Goal: Task Accomplishment & Management: Manage account settings

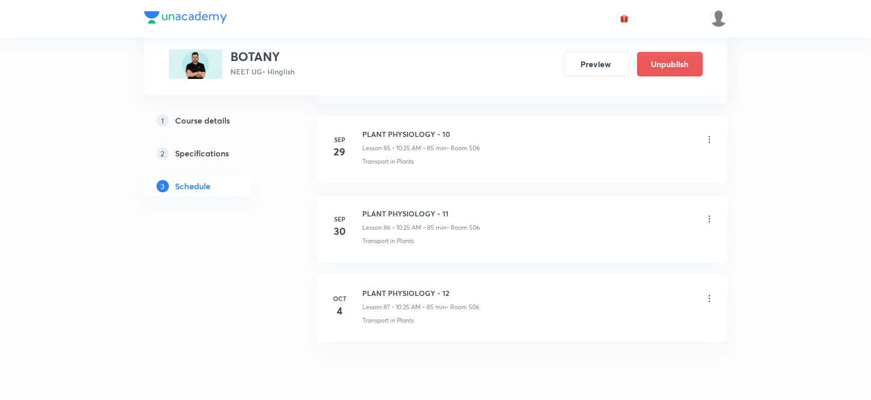
scroll to position [7332, 0]
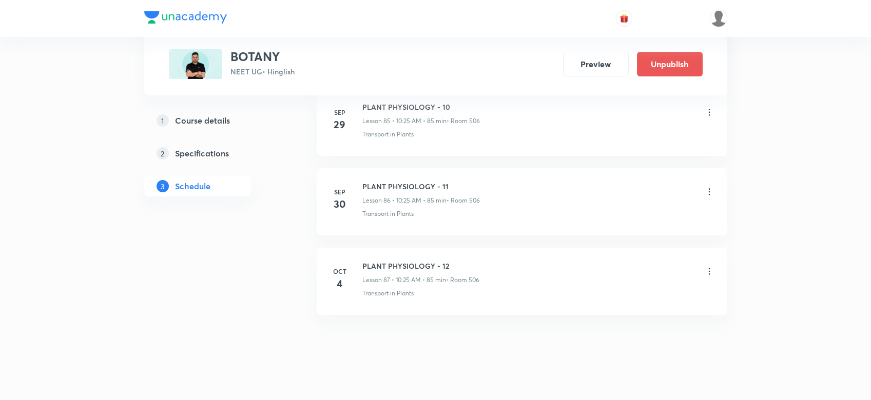
click at [710, 266] on icon at bounding box center [709, 271] width 10 height 10
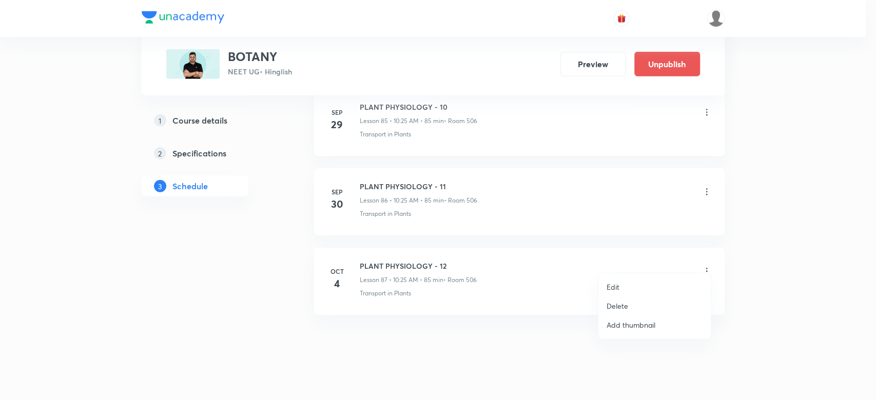
click at [616, 309] on p "Delete" at bounding box center [618, 306] width 22 height 11
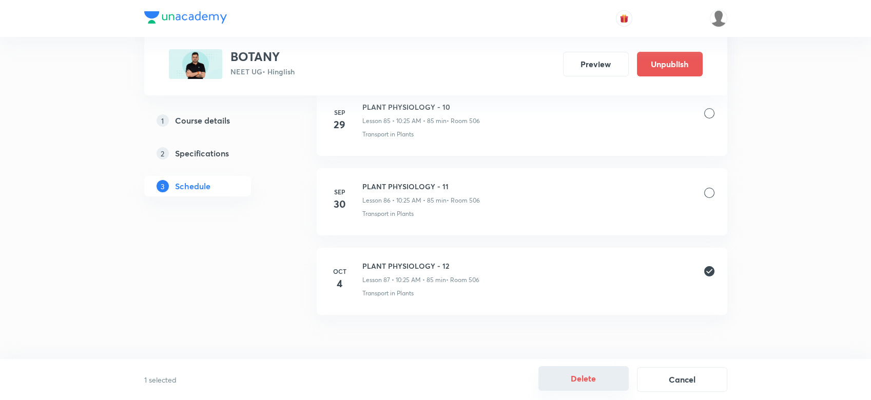
click at [556, 380] on button "Delete" at bounding box center [583, 378] width 90 height 25
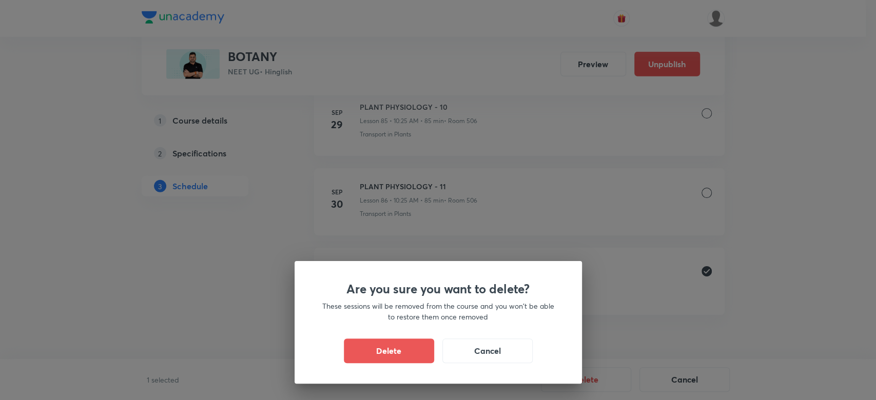
click at [440, 355] on div "Delete Cancel" at bounding box center [438, 351] width 238 height 25
click at [415, 357] on button "Delete" at bounding box center [389, 350] width 90 height 25
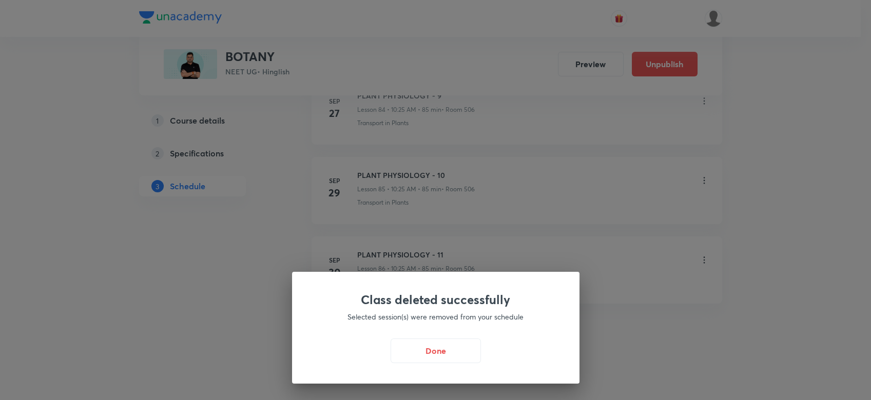
scroll to position [7253, 0]
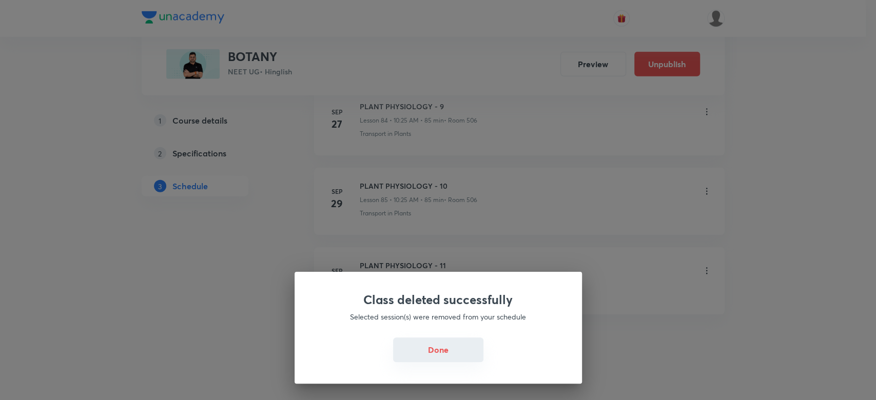
click at [440, 355] on button "Done" at bounding box center [438, 350] width 90 height 25
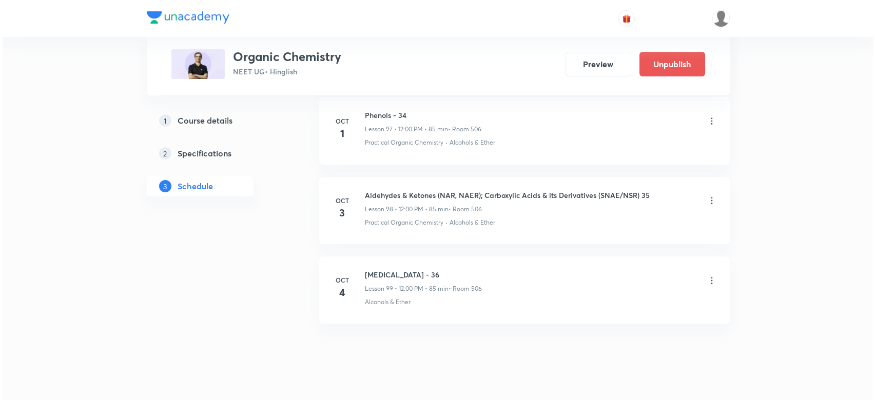
scroll to position [8430, 0]
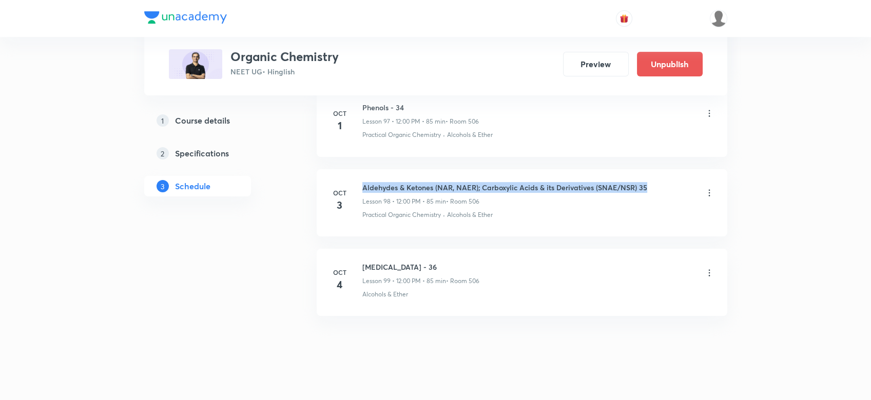
drag, startPoint x: 362, startPoint y: 171, endPoint x: 654, endPoint y: 177, distance: 292.6
click at [654, 182] on div "Aldehydes & Ketones (NAR, NAER); Carboxylic Acids & its Derivatives (SNAE/NSR) …" at bounding box center [538, 194] width 352 height 24
copy h6 "Aldehydes & Ketones (NAR, NAER); Carboxylic Acids & its Derivatives (SNAE/NSR) …"
click at [710, 268] on icon at bounding box center [709, 273] width 10 height 10
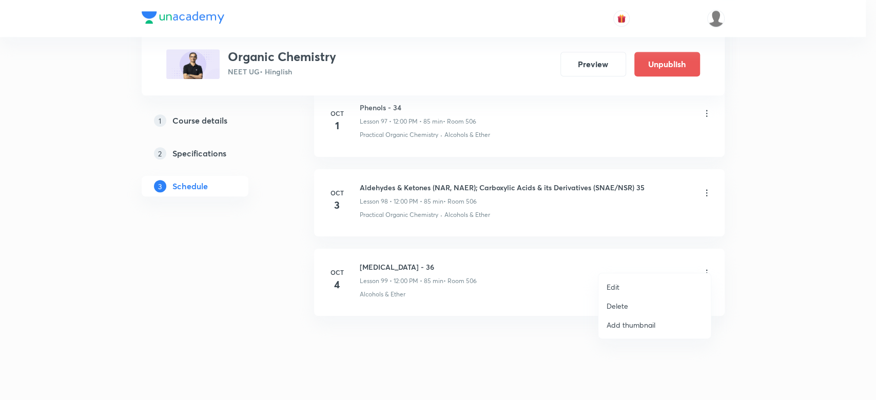
click at [612, 290] on p "Edit" at bounding box center [613, 287] width 13 height 11
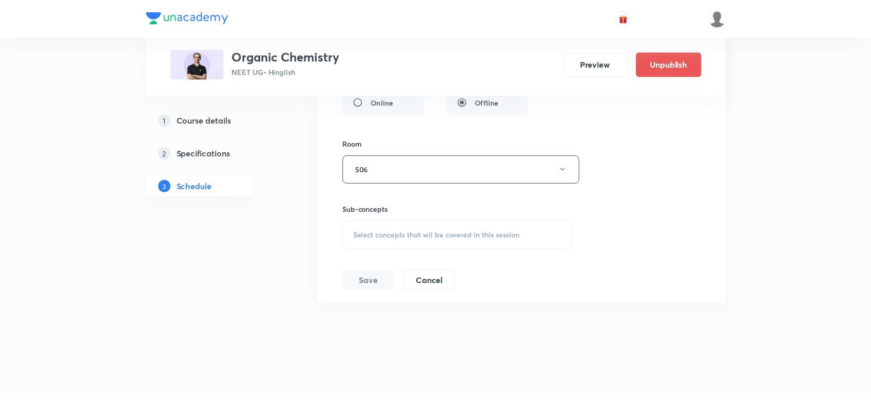
scroll to position [8341, 0]
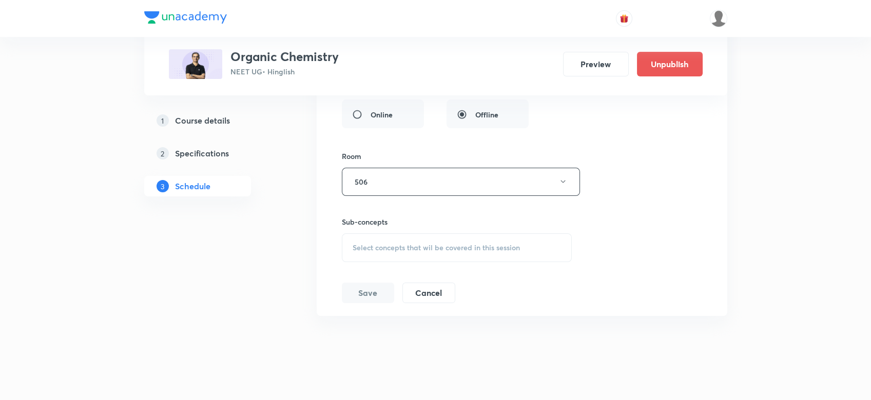
click at [378, 244] on span "Select concepts that wil be covered in this session" at bounding box center [436, 248] width 167 height 8
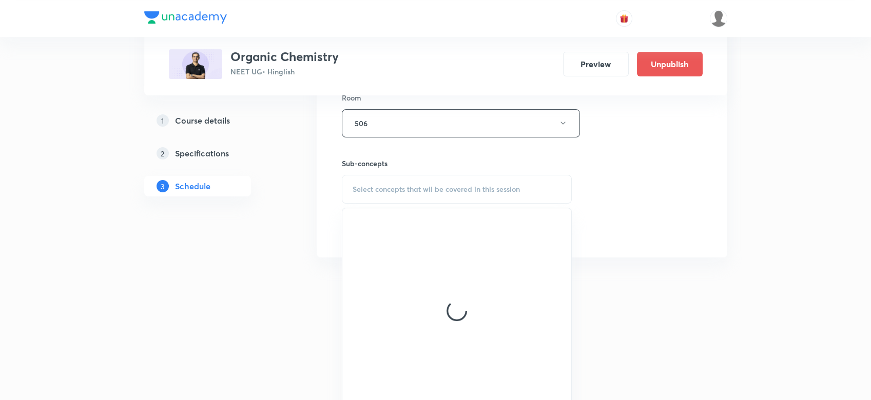
scroll to position [8401, 0]
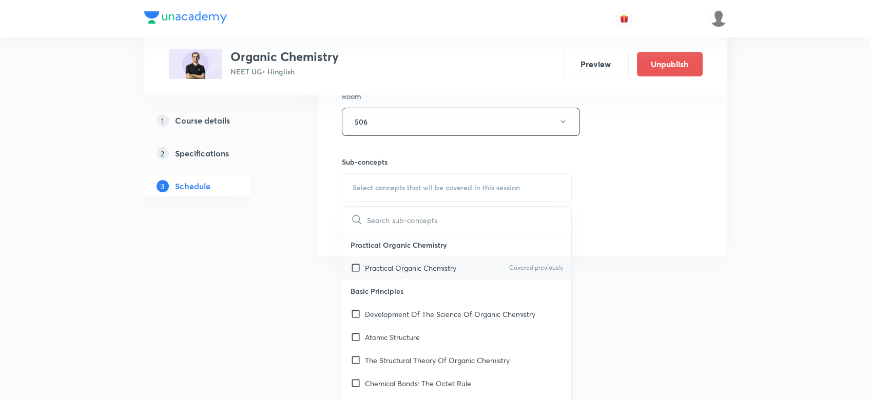
click at [374, 263] on p "Practical Organic Chemistry" at bounding box center [410, 268] width 91 height 11
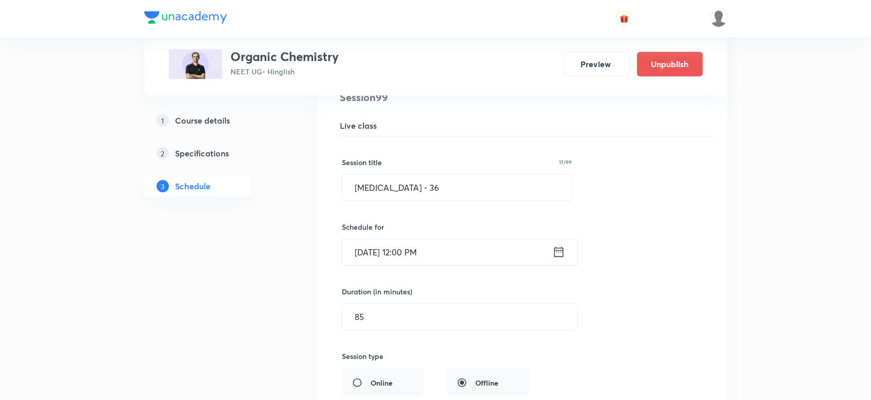
scroll to position [8073, 0]
drag, startPoint x: 468, startPoint y: 179, endPoint x: 229, endPoint y: 181, distance: 238.6
paste input "Aldehydes & Ketones (NAR, NAER); Carboxylic Acids & its Derivatives (SNAE/NSR) …"
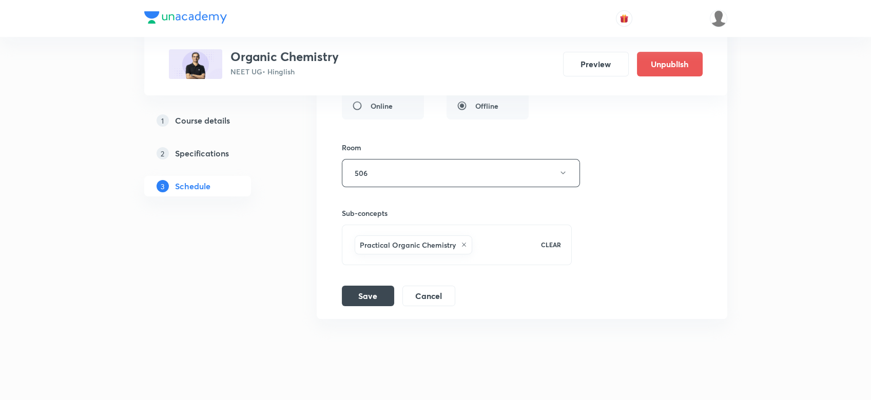
scroll to position [8353, 0]
type input "Aldehydes & Ketones (NAR, NAER); Carboxylic Acids & its Derivatives (SNAE/NSR) …"
click at [349, 289] on button "Save" at bounding box center [368, 292] width 52 height 21
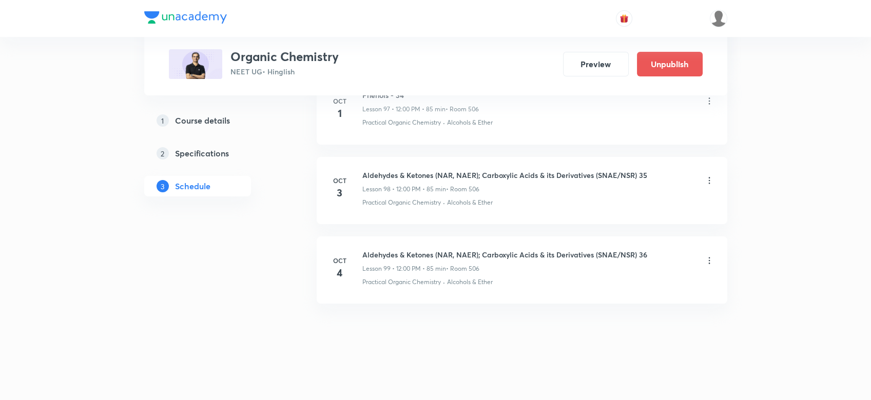
scroll to position [7960, 0]
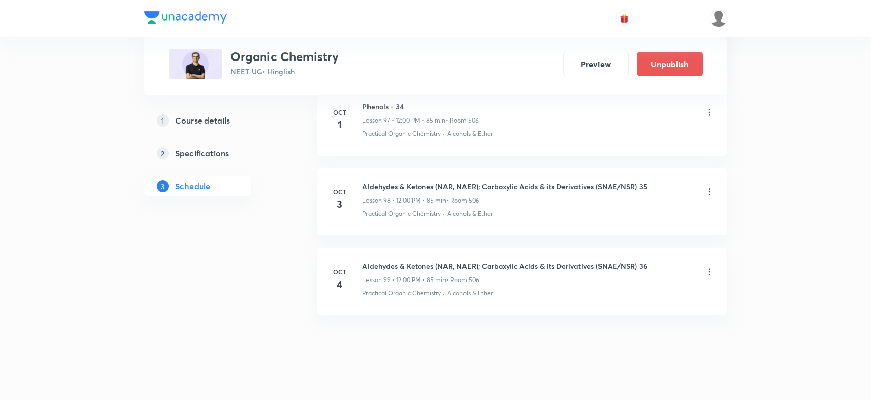
click at [711, 267] on icon at bounding box center [709, 272] width 10 height 10
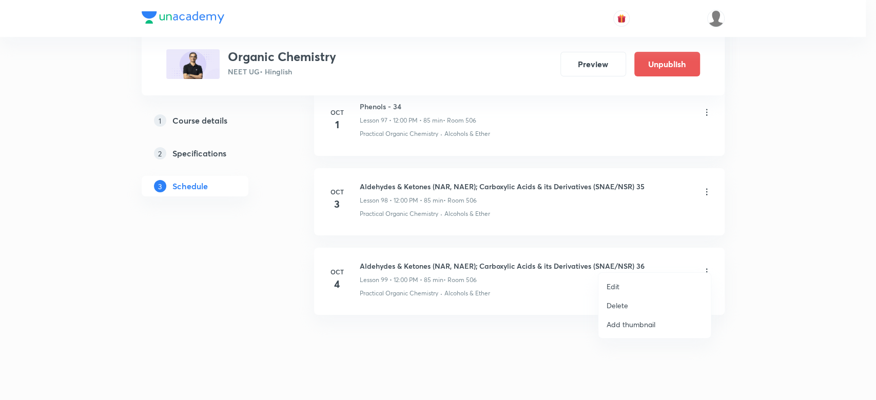
click at [615, 285] on p "Edit" at bounding box center [613, 286] width 13 height 11
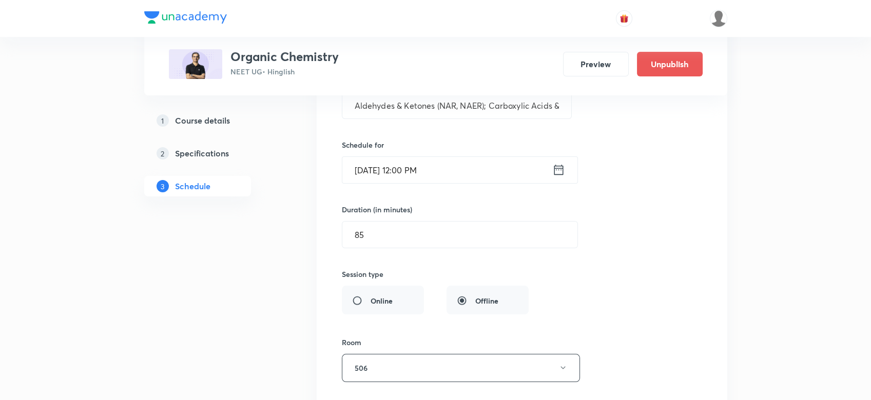
scroll to position [8141, 0]
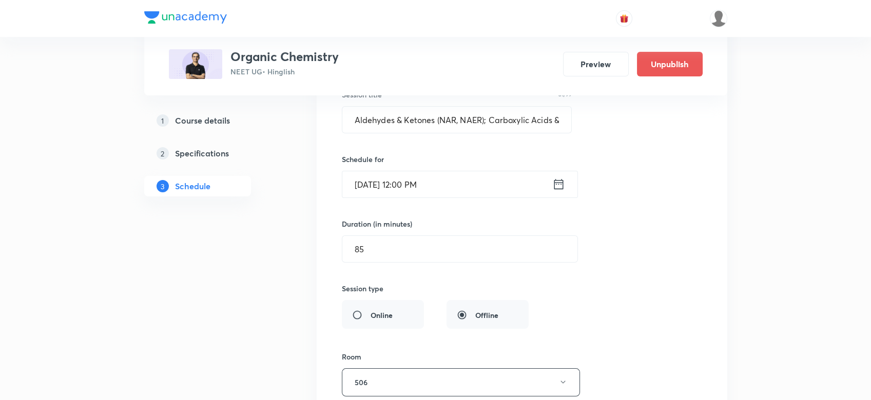
click at [559, 177] on icon at bounding box center [558, 184] width 13 height 14
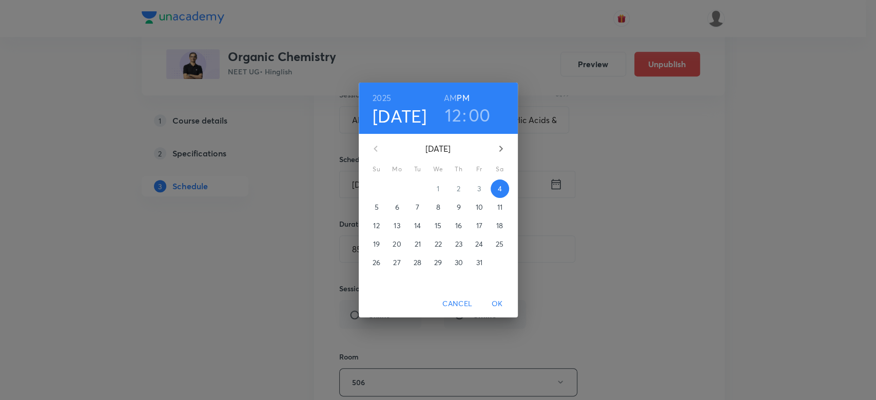
click at [443, 114] on div "12 : 00" at bounding box center [467, 115] width 71 height 22
click at [453, 116] on h3 "12" at bounding box center [453, 115] width 16 height 22
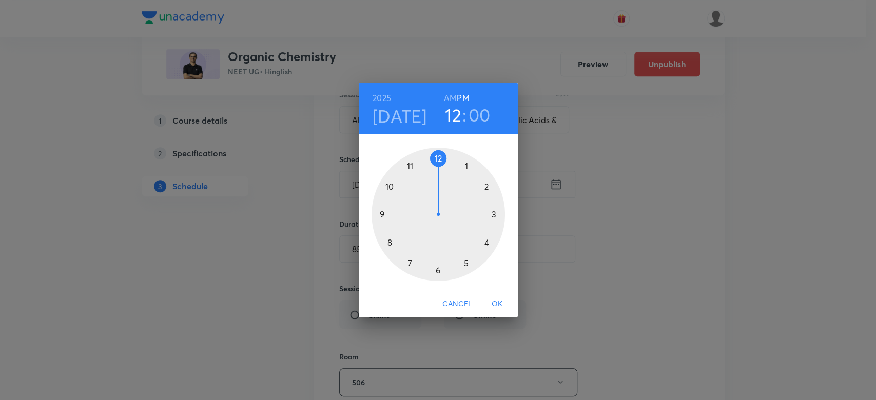
click at [407, 160] on div at bounding box center [438, 214] width 133 height 133
click at [466, 164] on div at bounding box center [438, 214] width 133 height 133
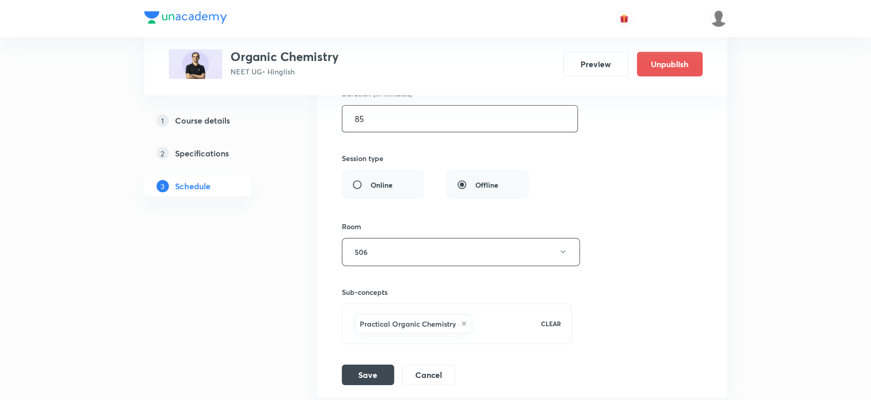
scroll to position [8353, 0]
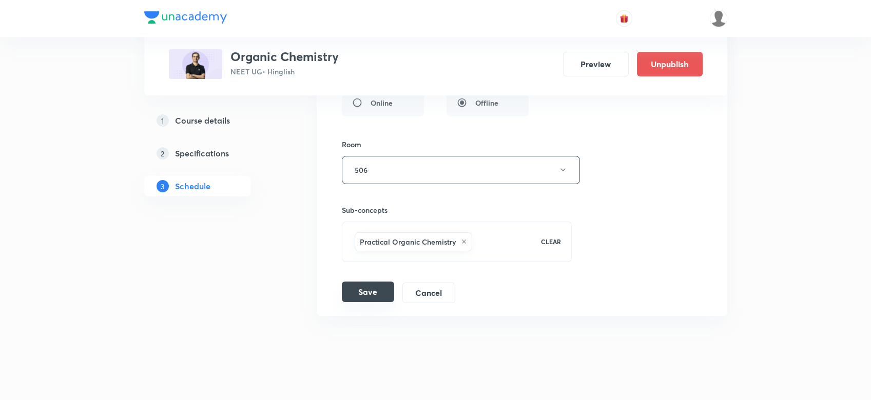
click at [367, 282] on button "Save" at bounding box center [368, 292] width 52 height 21
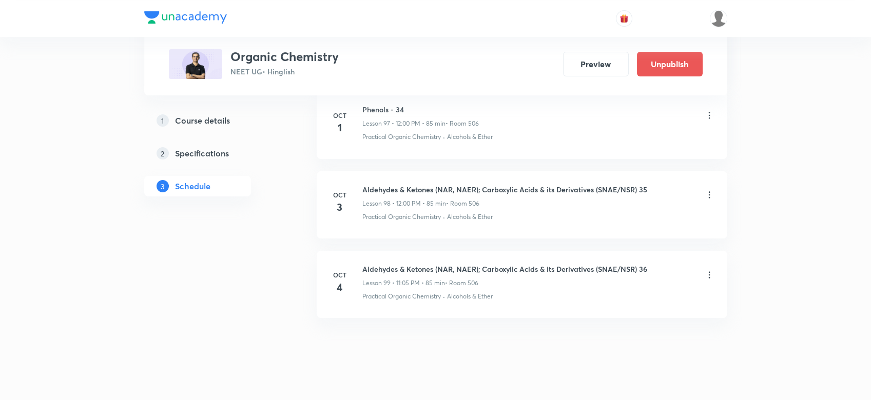
scroll to position [7960, 0]
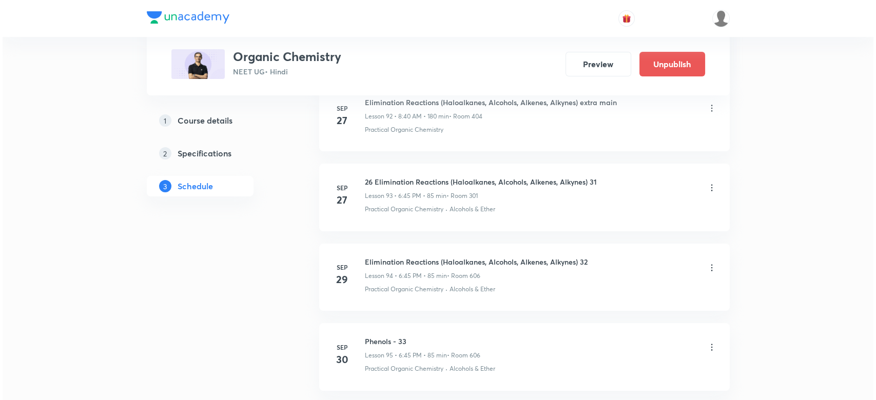
scroll to position [8352, 0]
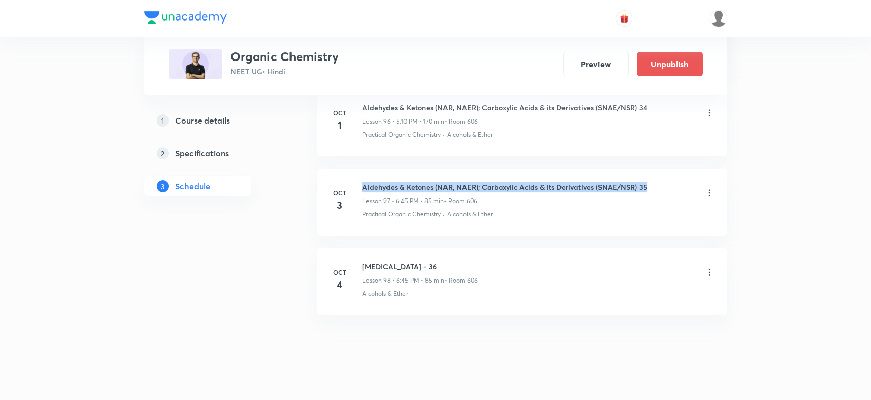
drag, startPoint x: 360, startPoint y: 161, endPoint x: 653, endPoint y: 163, distance: 293.0
click at [653, 169] on li "Oct 3 Aldehydes & Ketones (NAR, NAER); Carboxylic Acids & its Derivatives (SNAE…" at bounding box center [522, 202] width 411 height 67
copy h6 "Aldehydes & Ketones (NAR, NAER); Carboxylic Acids & its Derivatives (SNAE/NSR) …"
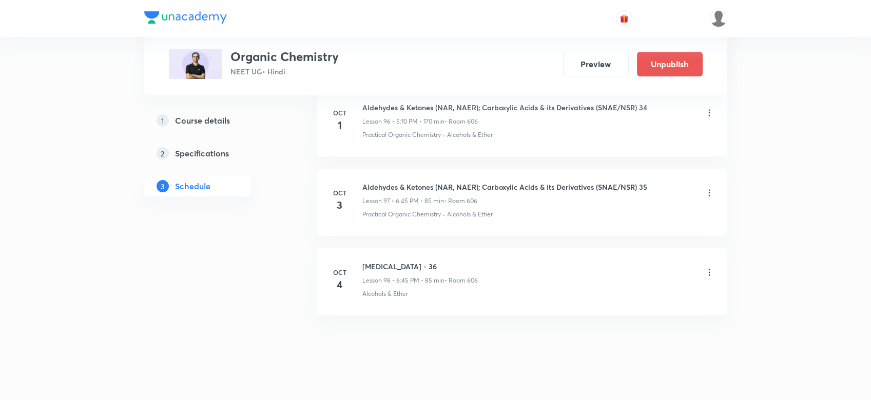
click at [707, 267] on icon at bounding box center [709, 272] width 10 height 10
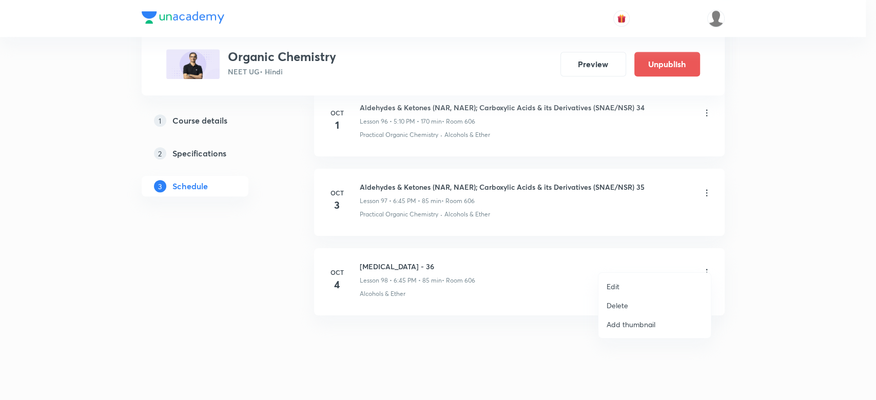
click at [616, 284] on p "Edit" at bounding box center [613, 286] width 13 height 11
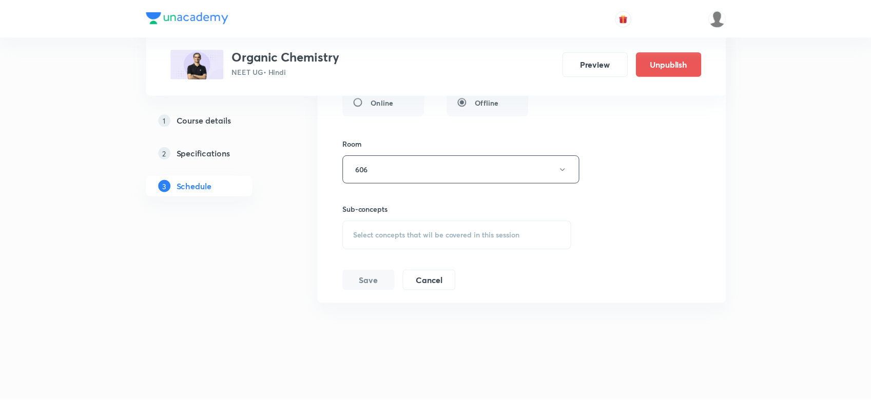
scroll to position [8263, 0]
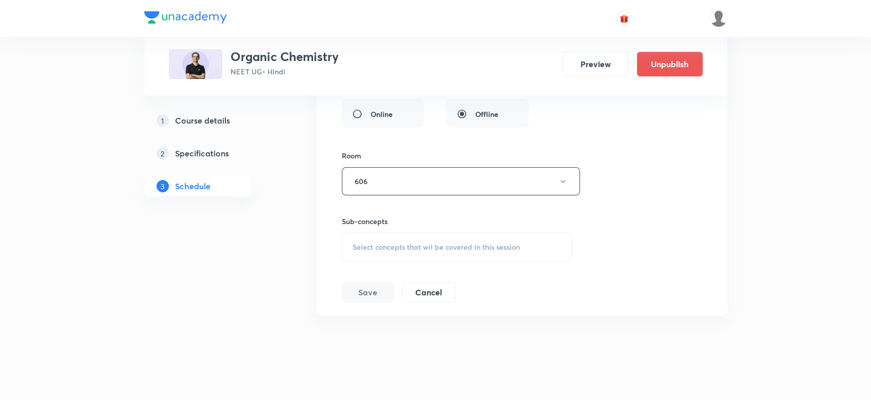
click at [430, 243] on span "Select concepts that wil be covered in this session" at bounding box center [436, 247] width 167 height 8
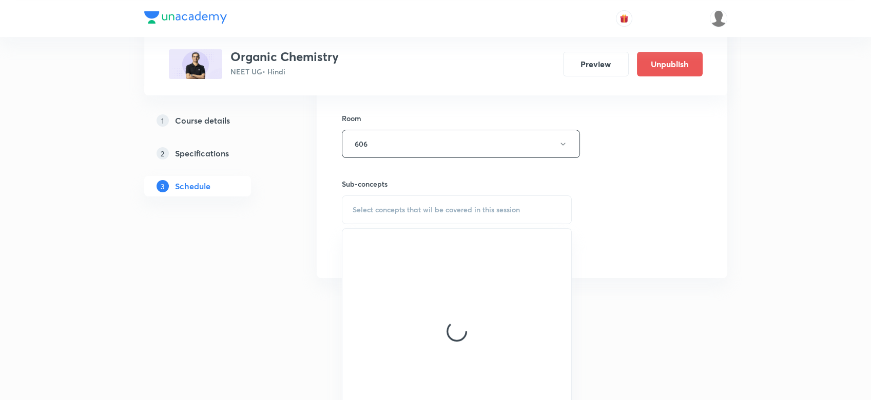
scroll to position [8302, 0]
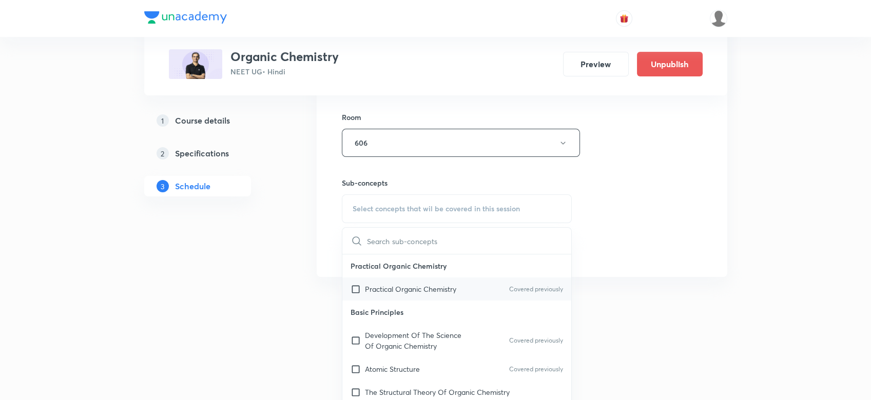
click at [401, 284] on p "Practical Organic Chemistry" at bounding box center [410, 289] width 91 height 11
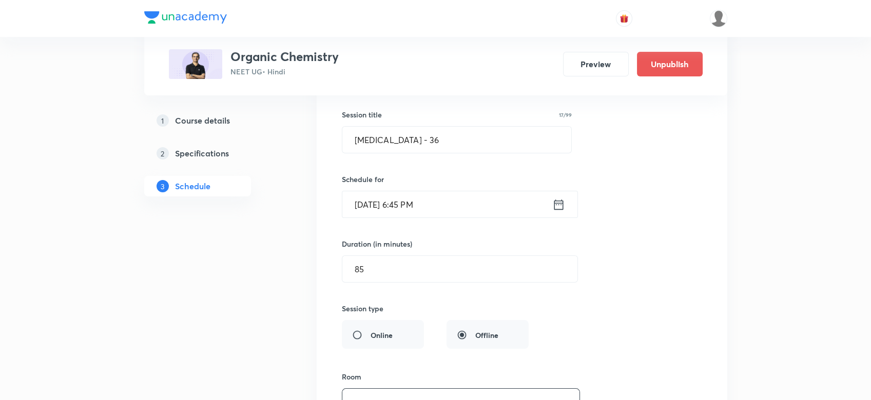
scroll to position [8042, 0]
drag, startPoint x: 460, startPoint y: 127, endPoint x: 227, endPoint y: 143, distance: 233.0
paste input "Aldehydes & Ketones (NAR, NAER); Carboxylic Acids & its Derivatives (SNAE/NSR) …"
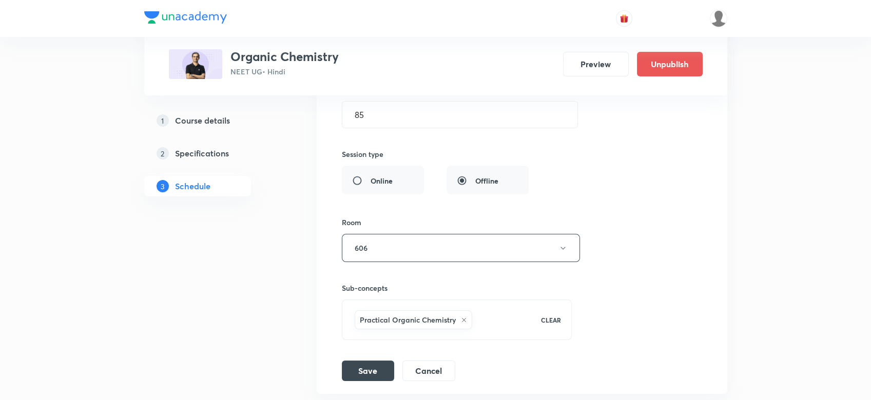
scroll to position [8231, 0]
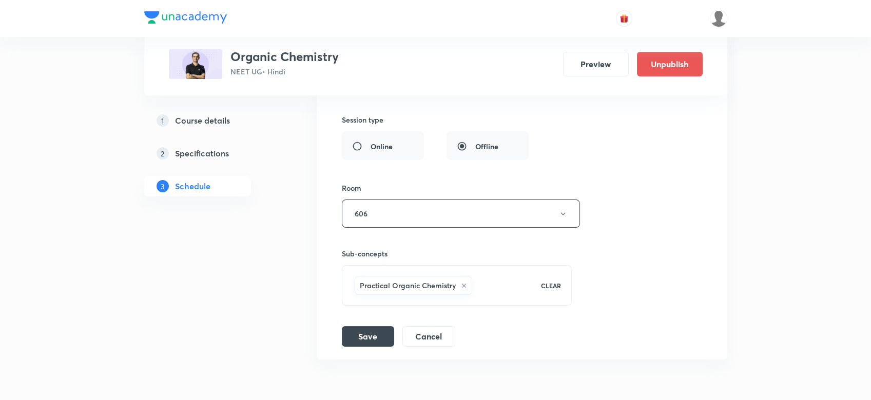
type input "Aldehydes & Ketones (NAR, NAER); Carboxylic Acids & its Derivatives (SNAE/NSR) …"
click at [359, 335] on li "HYDROCARBONS - 36 Lesson 98 • Room 606 Alcohols & Ether Session 98 Live class S…" at bounding box center [522, 99] width 411 height 519
click at [364, 325] on button "Save" at bounding box center [368, 335] width 52 height 21
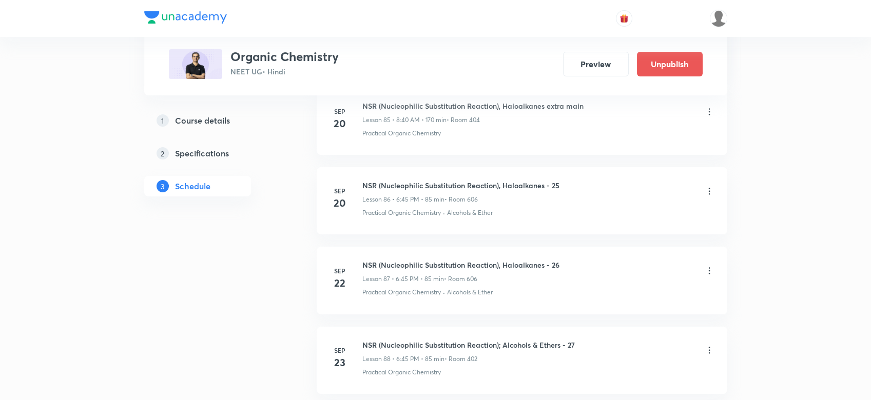
scroll to position [7005, 0]
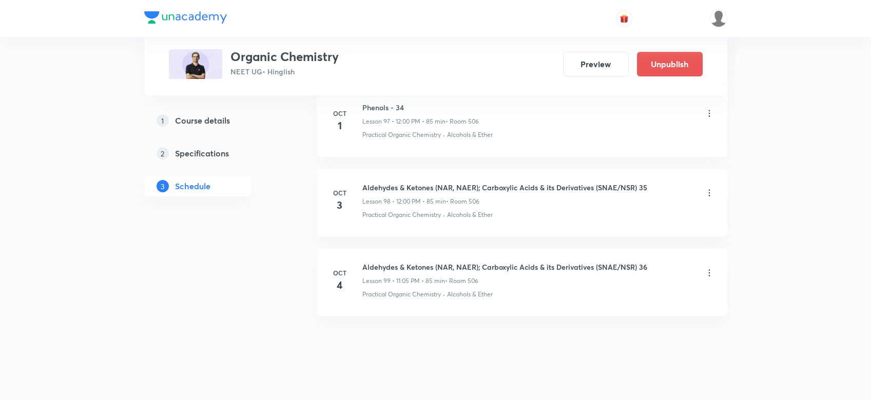
click at [710, 268] on icon at bounding box center [709, 273] width 10 height 10
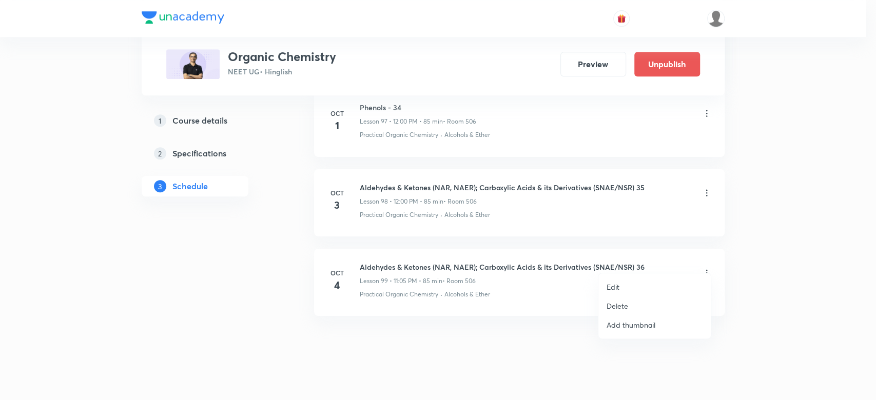
click at [603, 291] on li "Edit" at bounding box center [654, 287] width 112 height 19
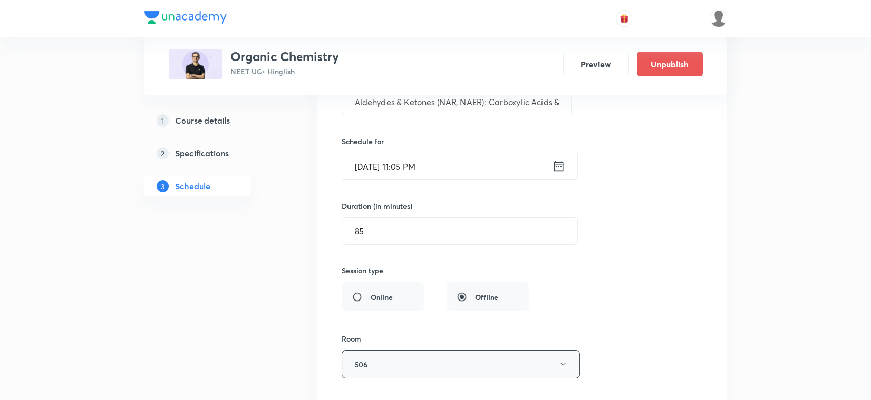
scroll to position [8155, 0]
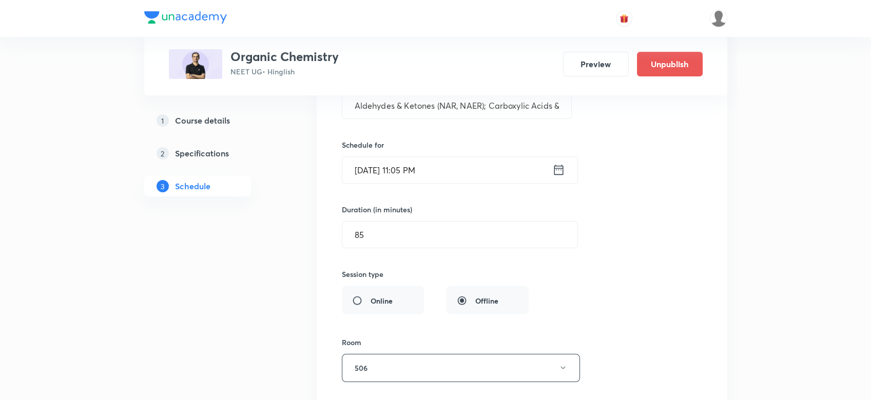
click at [556, 165] on icon at bounding box center [558, 170] width 9 height 10
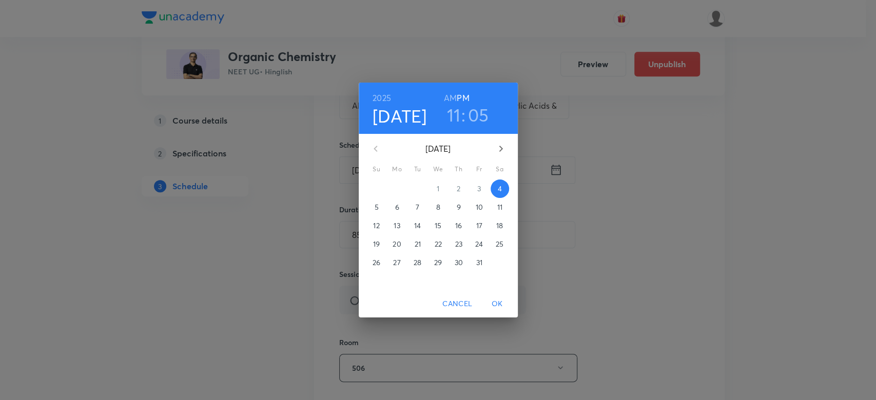
click at [473, 112] on h3 "05" at bounding box center [478, 115] width 21 height 22
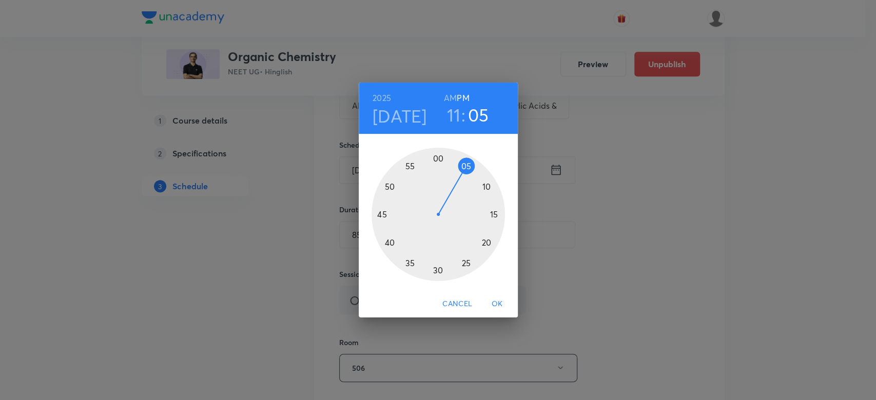
click at [492, 213] on div at bounding box center [438, 214] width 133 height 133
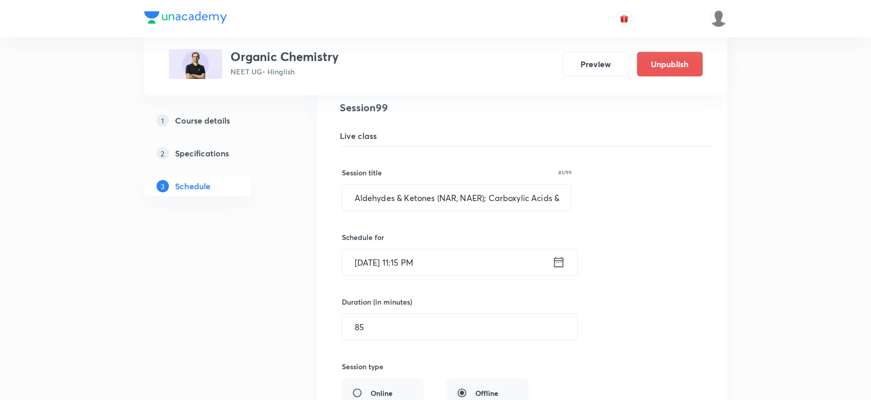
scroll to position [8071, 0]
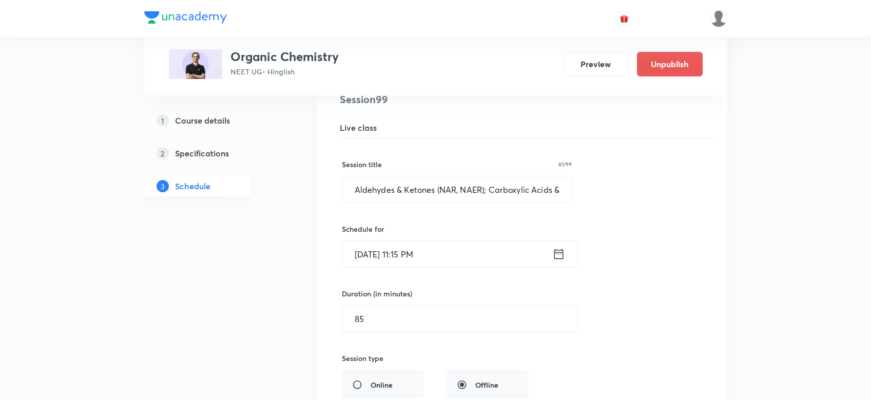
click at [558, 247] on icon at bounding box center [558, 254] width 13 height 14
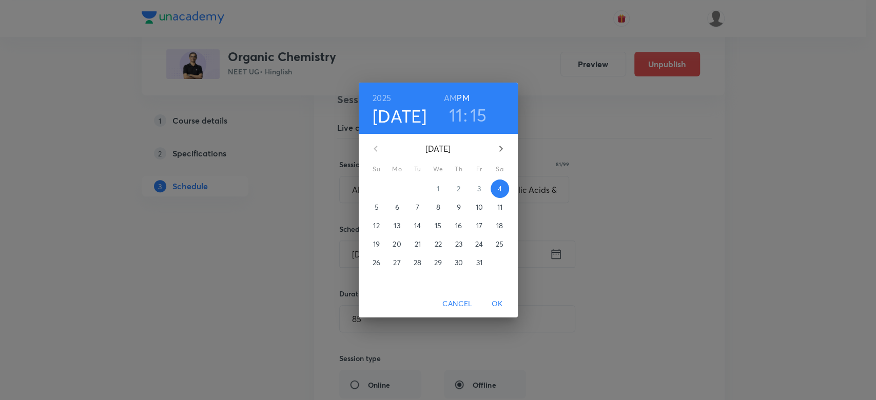
click at [452, 96] on h6 "AM" at bounding box center [450, 98] width 13 height 14
click at [500, 305] on span "OK" at bounding box center [497, 304] width 25 height 13
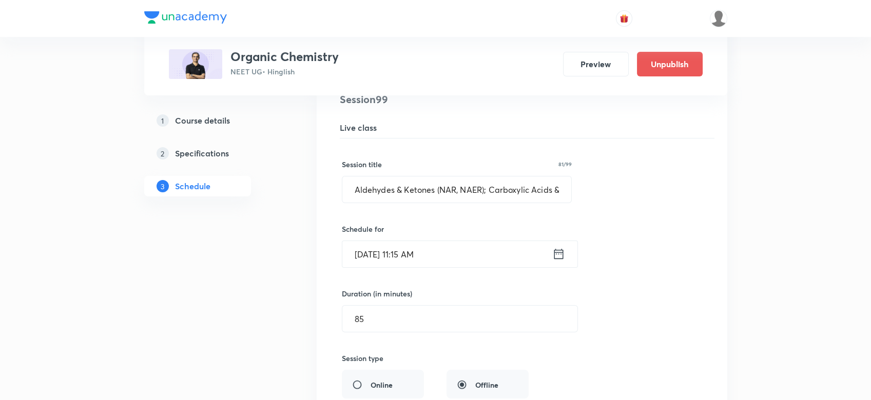
click at [552, 247] on icon at bounding box center [558, 254] width 13 height 14
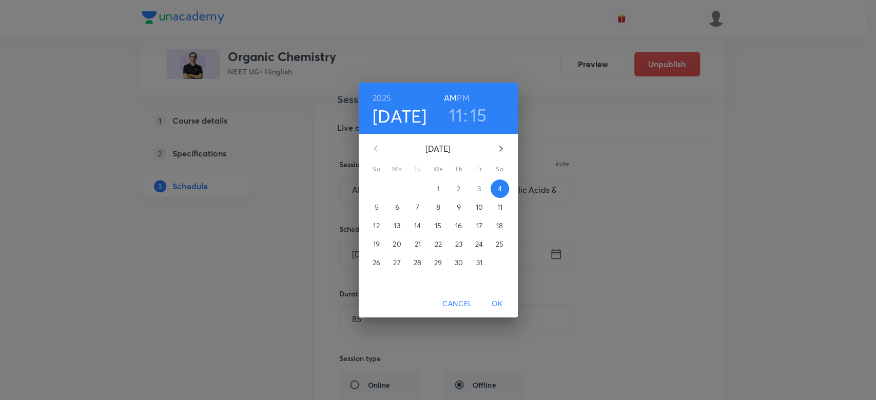
click at [477, 115] on h3 "15" at bounding box center [478, 115] width 17 height 22
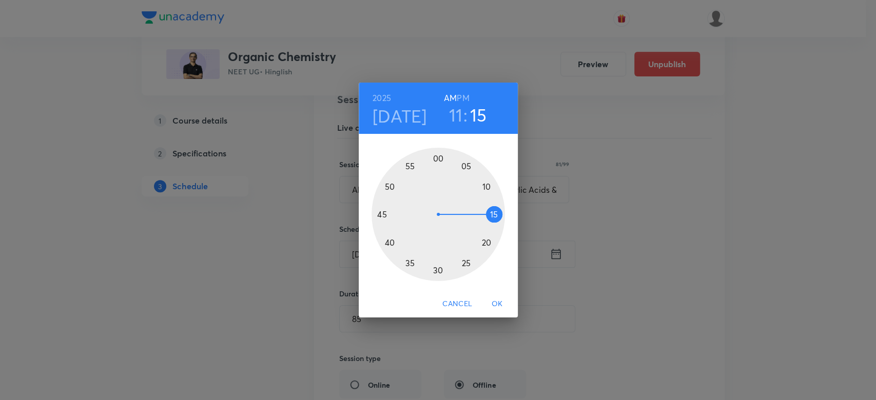
click at [493, 199] on div at bounding box center [438, 214] width 133 height 133
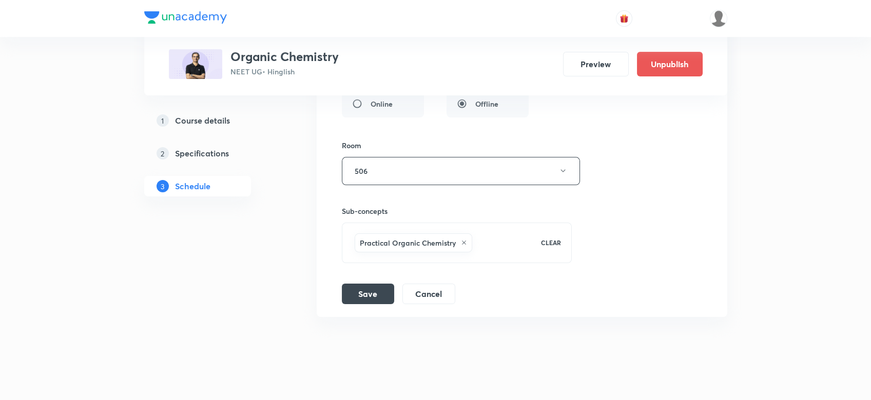
scroll to position [8353, 0]
click at [383, 282] on button "Save" at bounding box center [368, 292] width 52 height 21
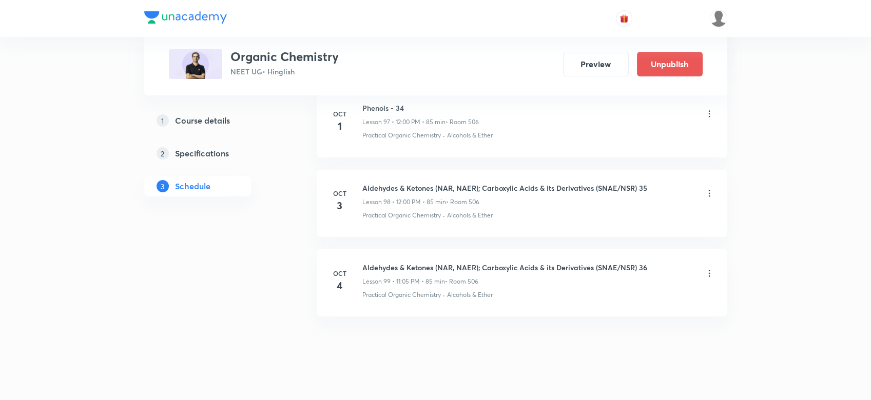
scroll to position [7960, 0]
click at [712, 267] on icon at bounding box center [709, 272] width 10 height 10
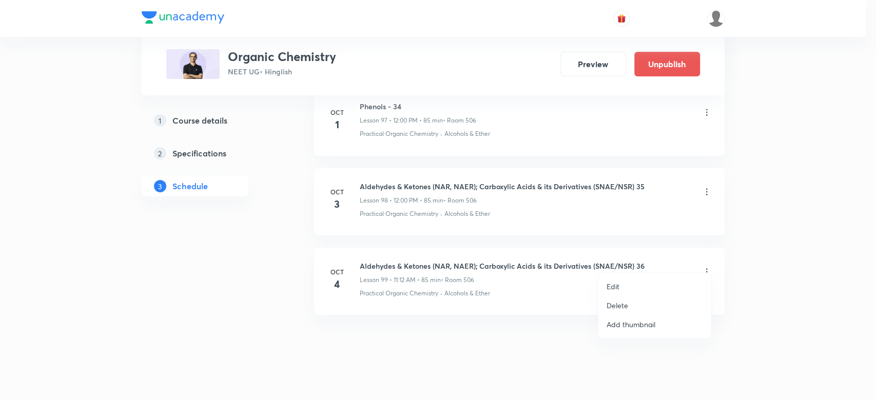
click at [616, 287] on p "Edit" at bounding box center [613, 286] width 13 height 11
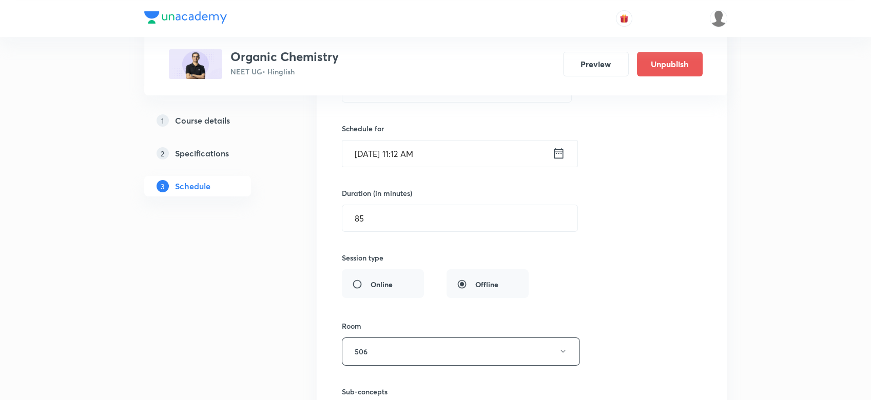
scroll to position [8197, 0]
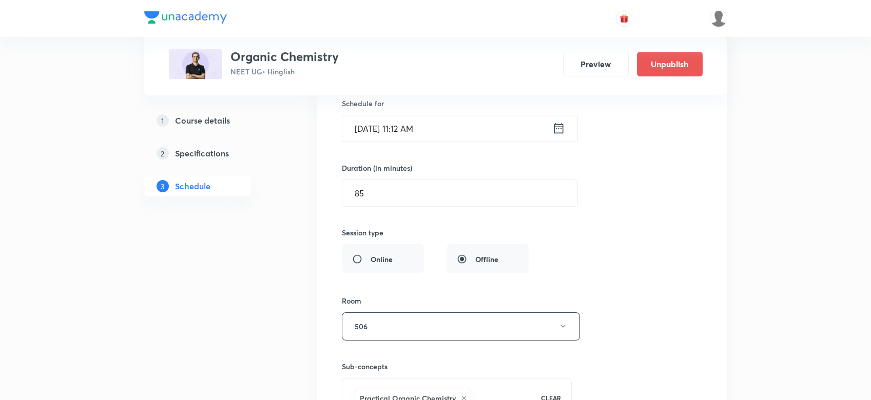
click at [560, 121] on icon at bounding box center [558, 128] width 13 height 14
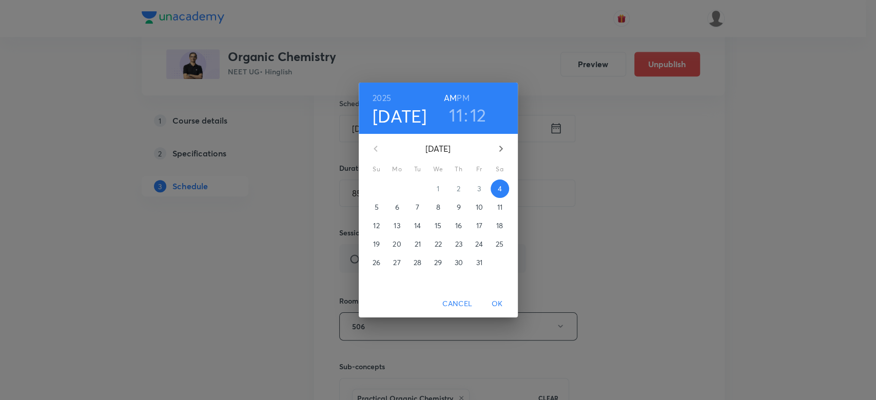
click at [461, 98] on h6 "PM" at bounding box center [463, 98] width 12 height 14
click at [457, 116] on h3 "11" at bounding box center [456, 115] width 14 height 22
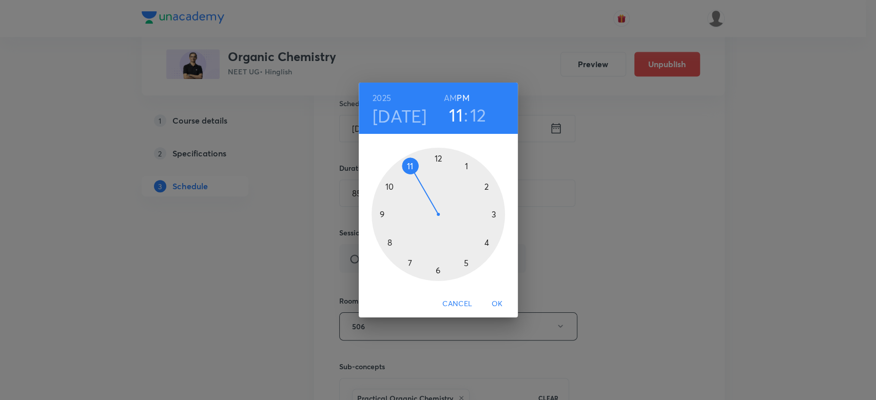
click at [439, 160] on div at bounding box center [438, 214] width 133 height 133
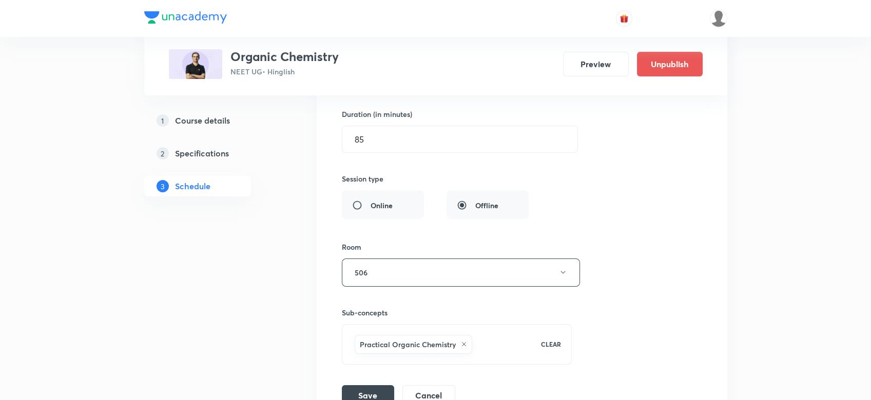
scroll to position [8353, 0]
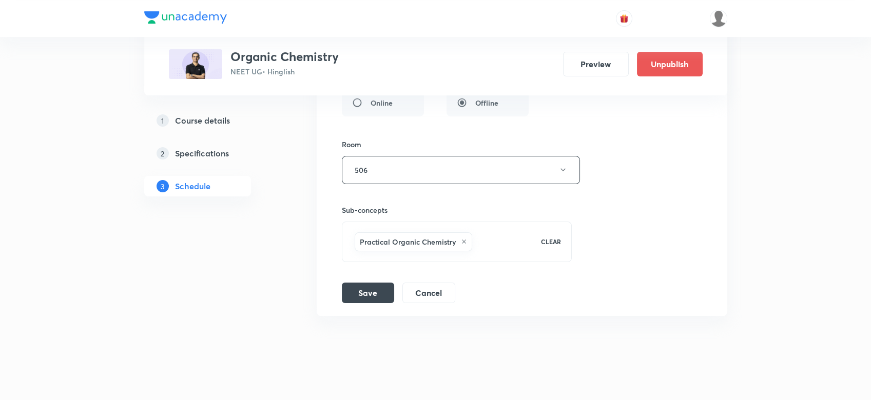
click at [361, 293] on li "Aldehydes & Ketones (NAR, NAER); Carboxylic Acids & its Derivatives (SNAE/NSR) …" at bounding box center [522, 56] width 411 height 519
click at [362, 282] on button "Save" at bounding box center [368, 292] width 52 height 21
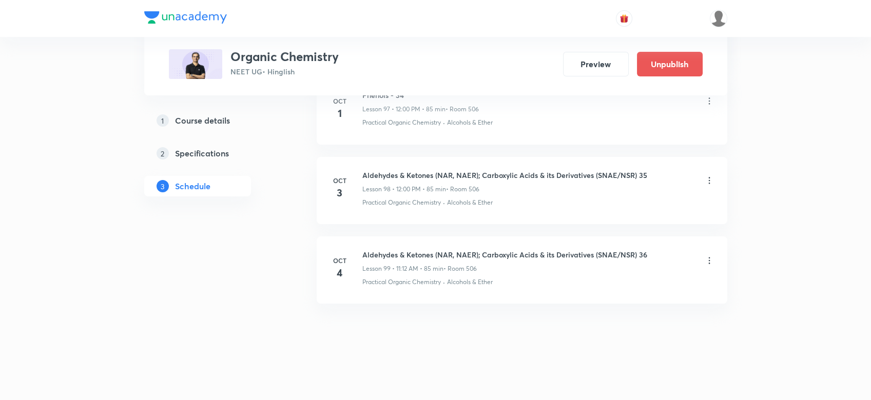
scroll to position [7960, 0]
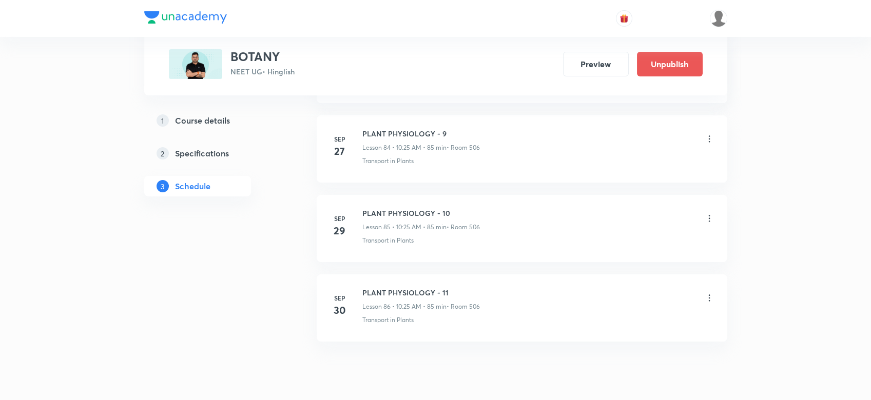
scroll to position [7253, 0]
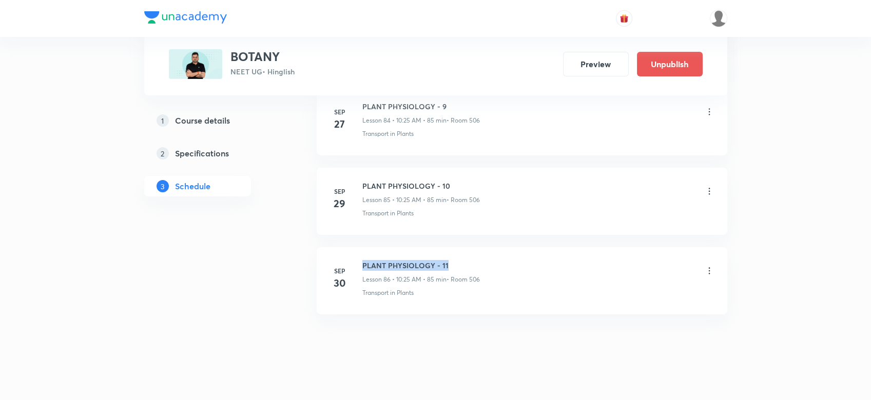
drag, startPoint x: 356, startPoint y: 243, endPoint x: 455, endPoint y: 244, distance: 99.0
click at [455, 247] on li "[DATE] PLANT PHYSIOLOGY - 11 Lesson 86 • 10:25 AM • 85 min • Room 506 Transport…" at bounding box center [522, 280] width 411 height 67
copy h6 "PLANT PHYSIOLOGY - 11"
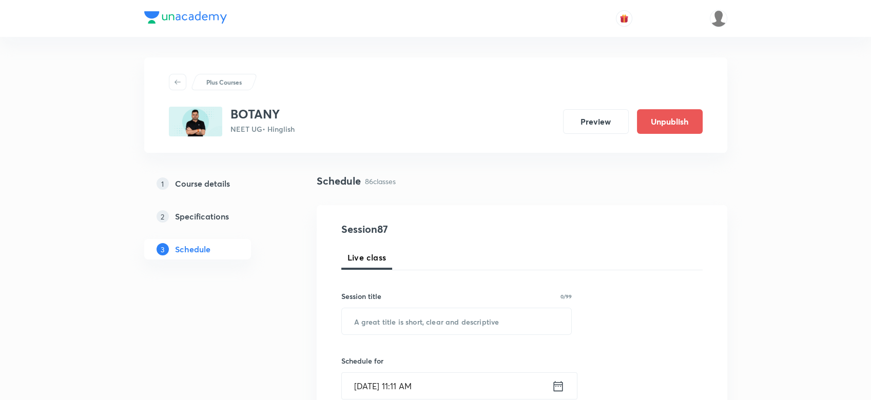
scroll to position [11, 0]
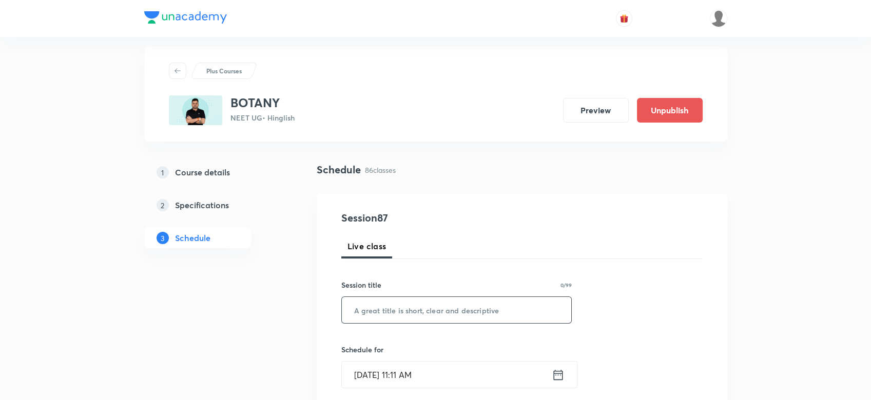
click at [389, 305] on input "text" at bounding box center [457, 310] width 230 height 26
paste input "PLANT PHYSIOLOGY - 11"
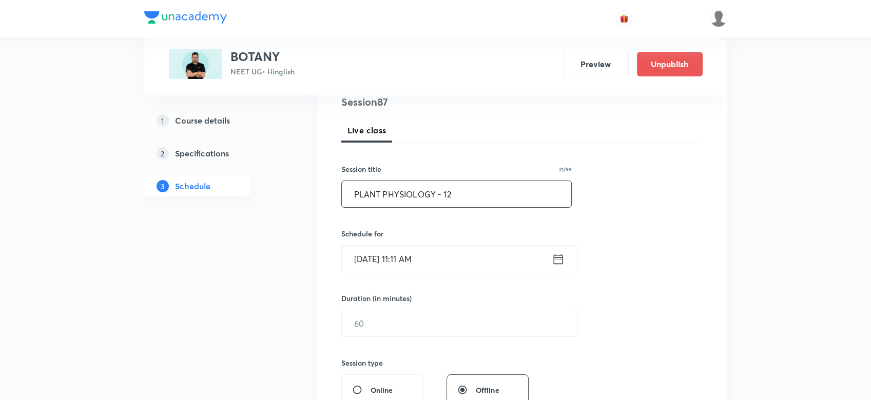
type input "PLANT PHYSIOLOGY - 12"
click at [557, 258] on icon at bounding box center [558, 259] width 13 height 14
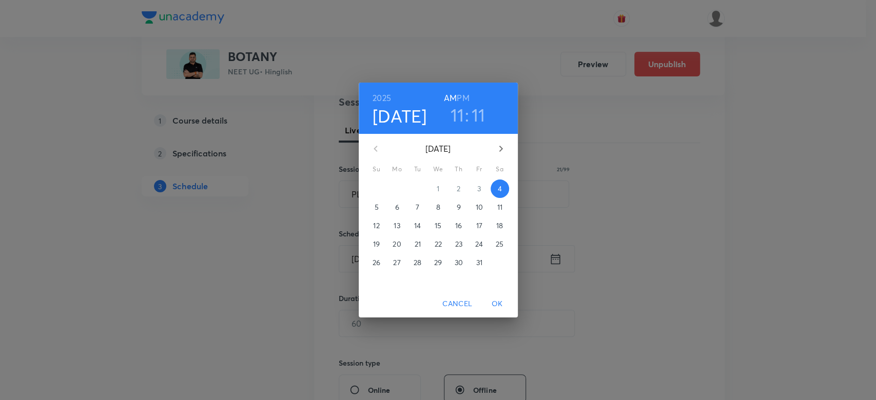
click at [473, 111] on h3 "11" at bounding box center [479, 115] width 14 height 22
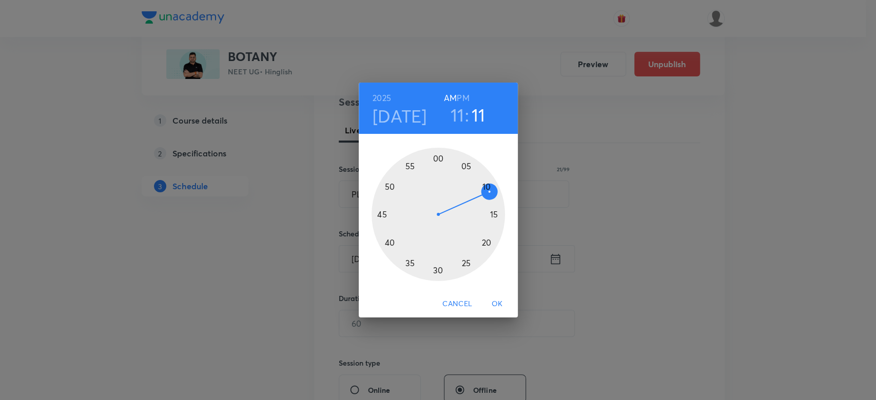
click at [495, 215] on div at bounding box center [438, 214] width 133 height 133
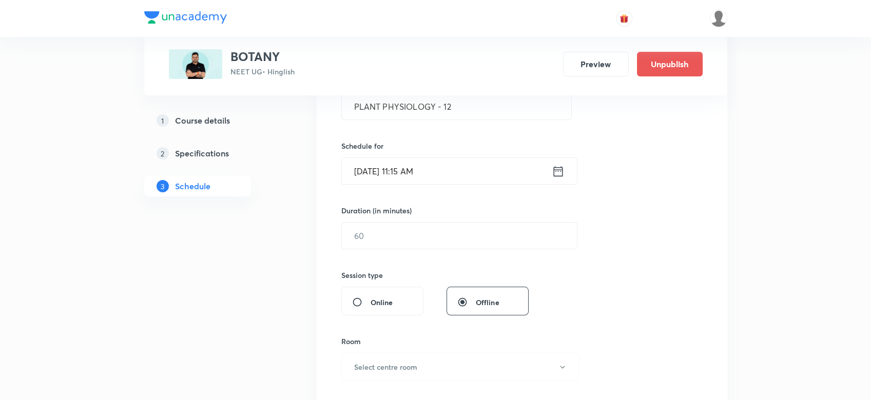
scroll to position [221, 0]
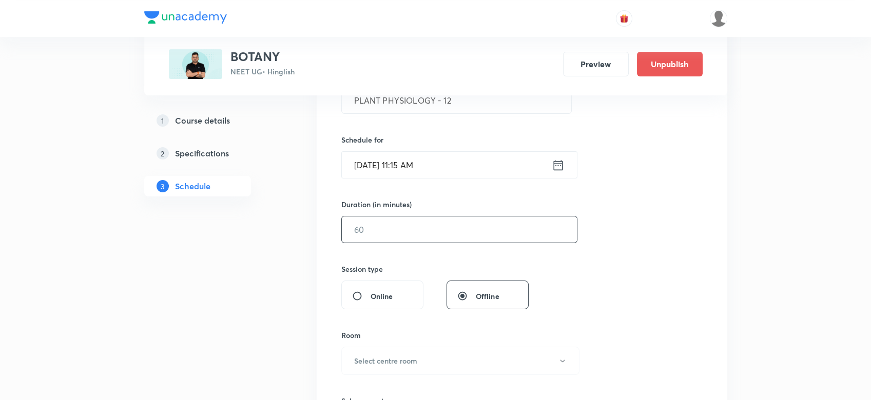
click at [366, 238] on input "text" at bounding box center [459, 230] width 235 height 26
type input "6"
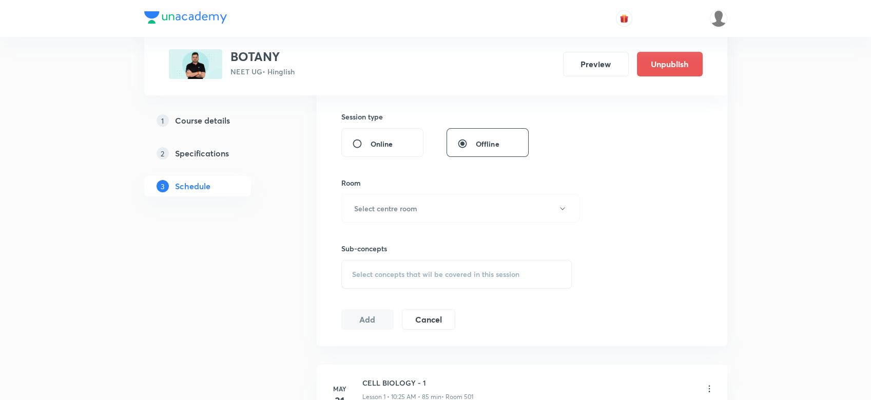
scroll to position [378, 0]
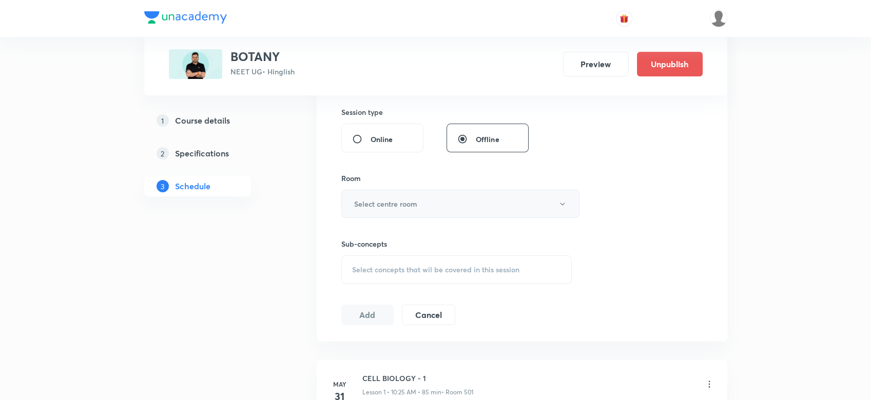
type input "40"
click at [365, 200] on h6 "Select centre room" at bounding box center [385, 204] width 63 height 11
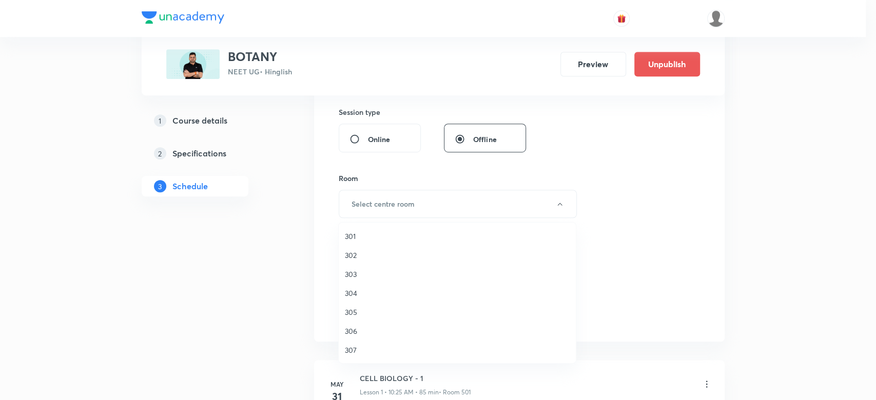
click at [354, 330] on span "306" at bounding box center [457, 331] width 225 height 11
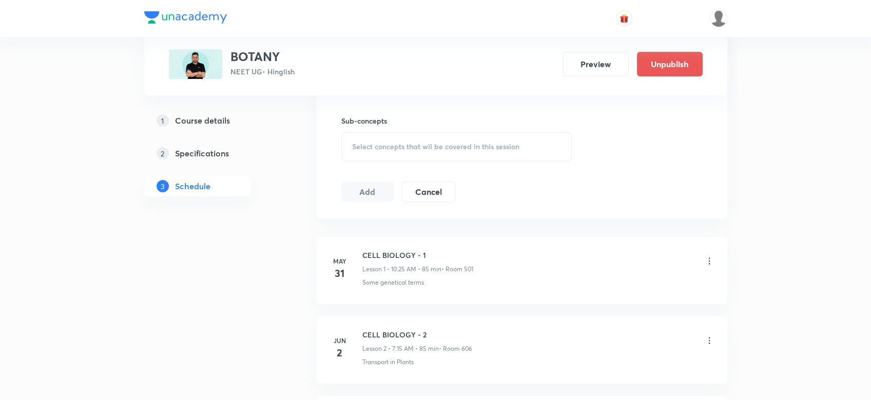
scroll to position [524, 0]
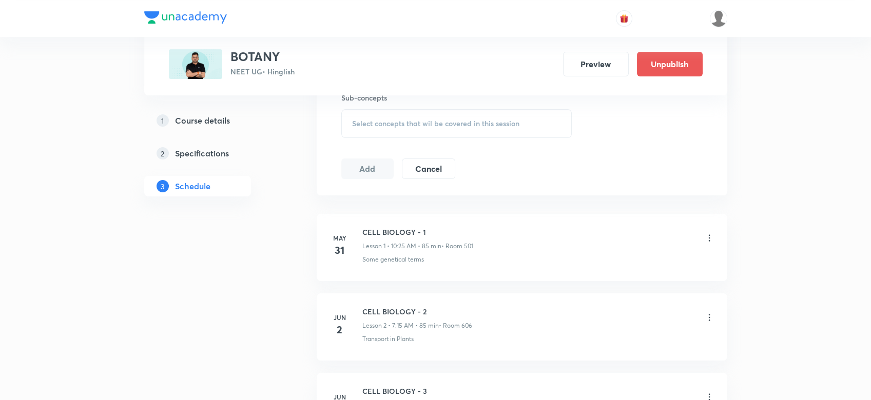
click at [357, 128] on div "Select concepts that wil be covered in this session" at bounding box center [456, 123] width 231 height 29
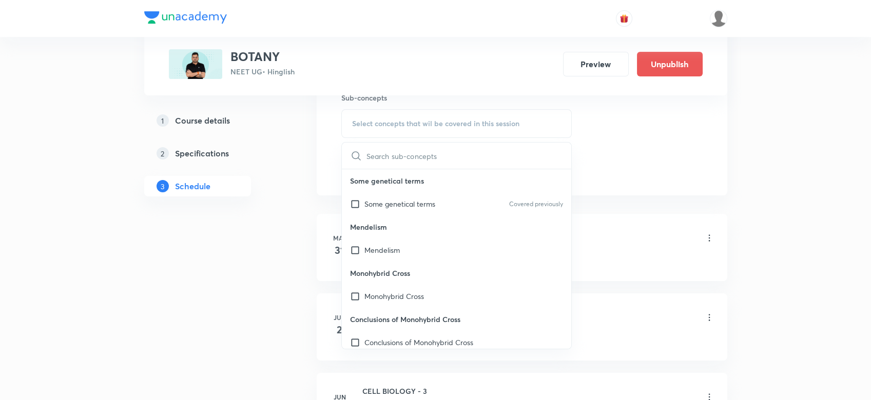
click at [378, 217] on p "Mendelism" at bounding box center [457, 227] width 230 height 23
click at [376, 214] on div "Some genetical terms Covered previously" at bounding box center [457, 203] width 230 height 23
checkbox input "true"
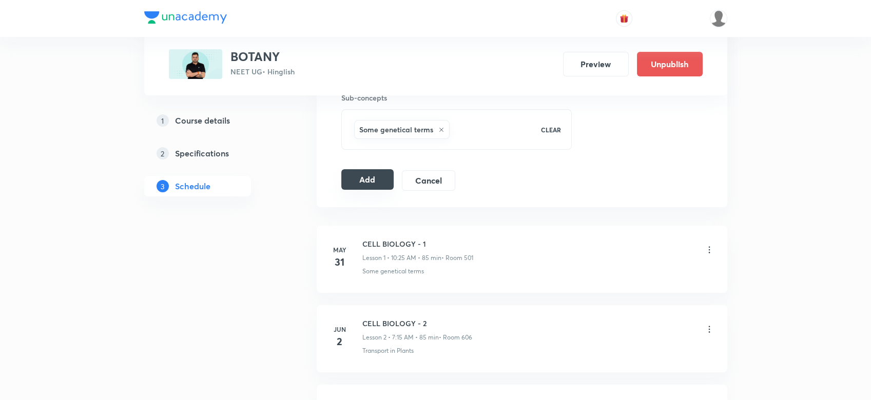
click at [363, 178] on button "Add" at bounding box center [367, 179] width 53 height 21
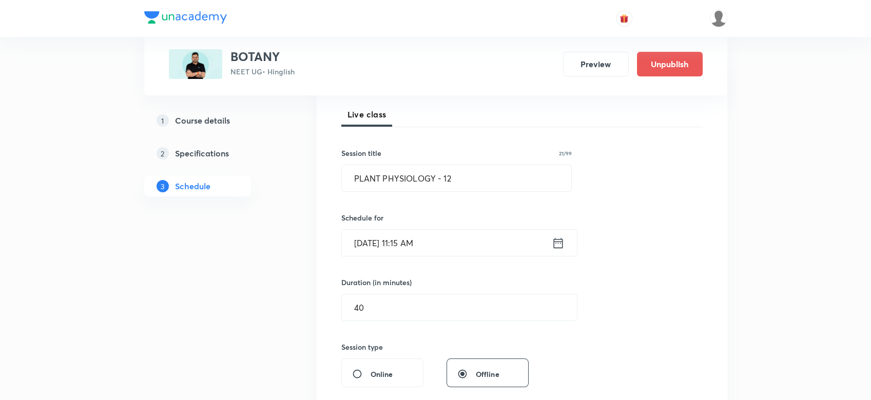
scroll to position [139, 0]
